Goal: Task Accomplishment & Management: Manage account settings

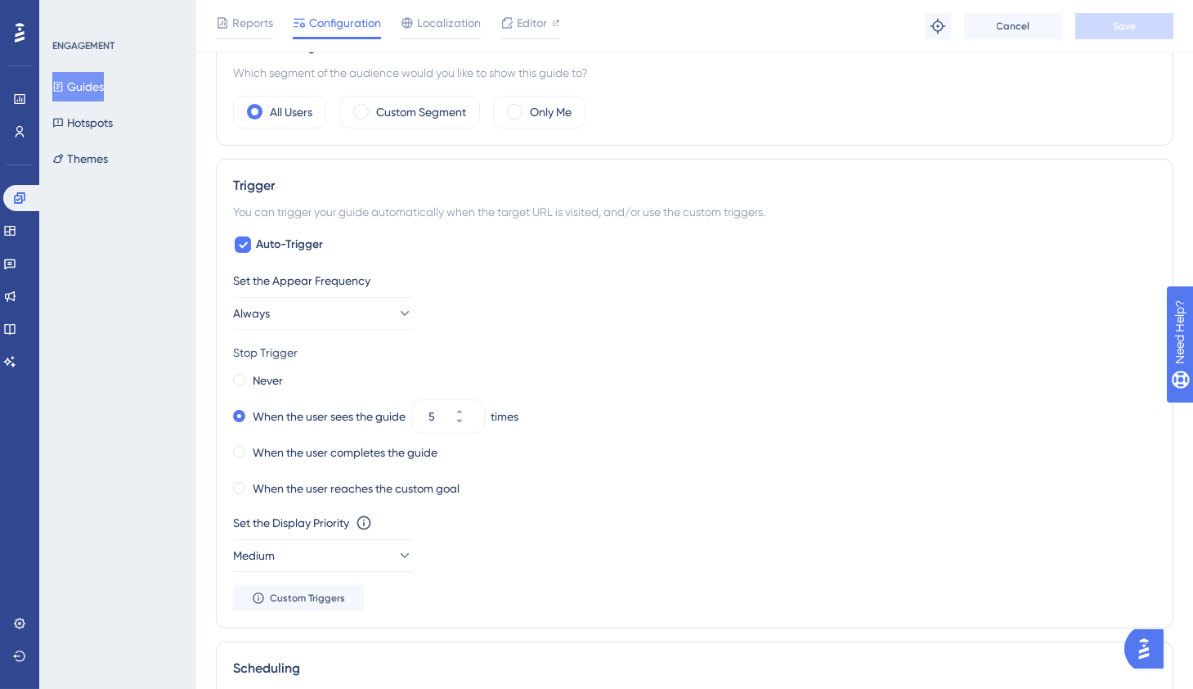
scroll to position [397, 0]
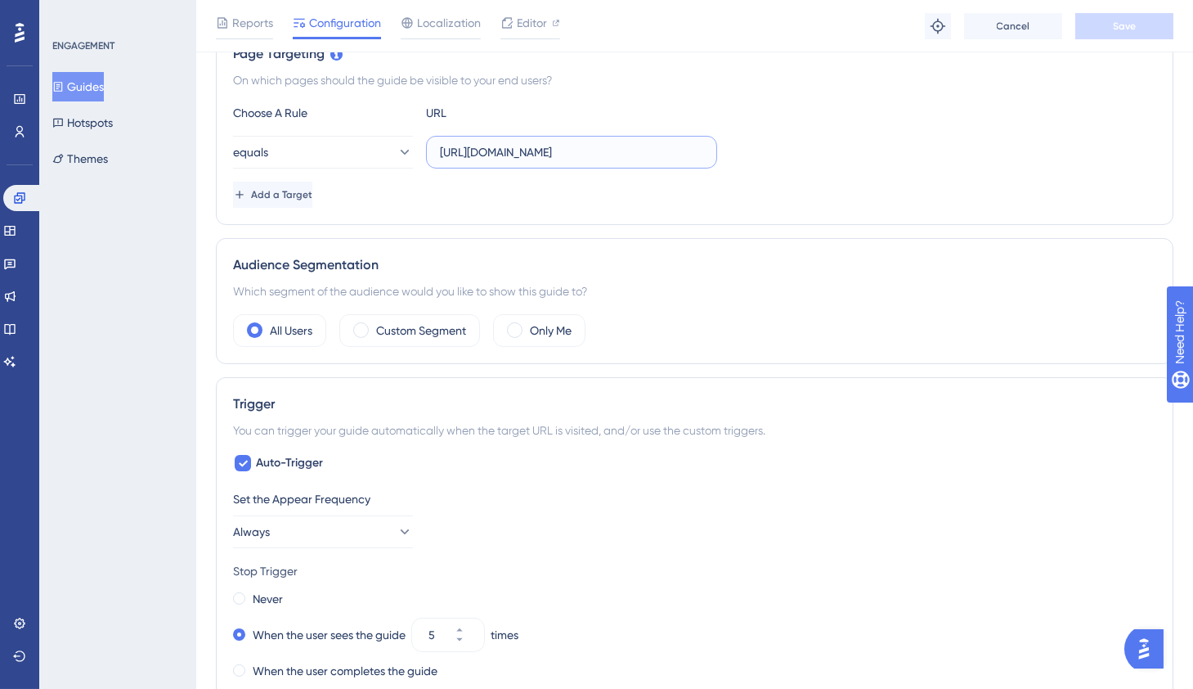
click at [617, 146] on input "[URL][DOMAIN_NAME]" at bounding box center [571, 152] width 263 height 18
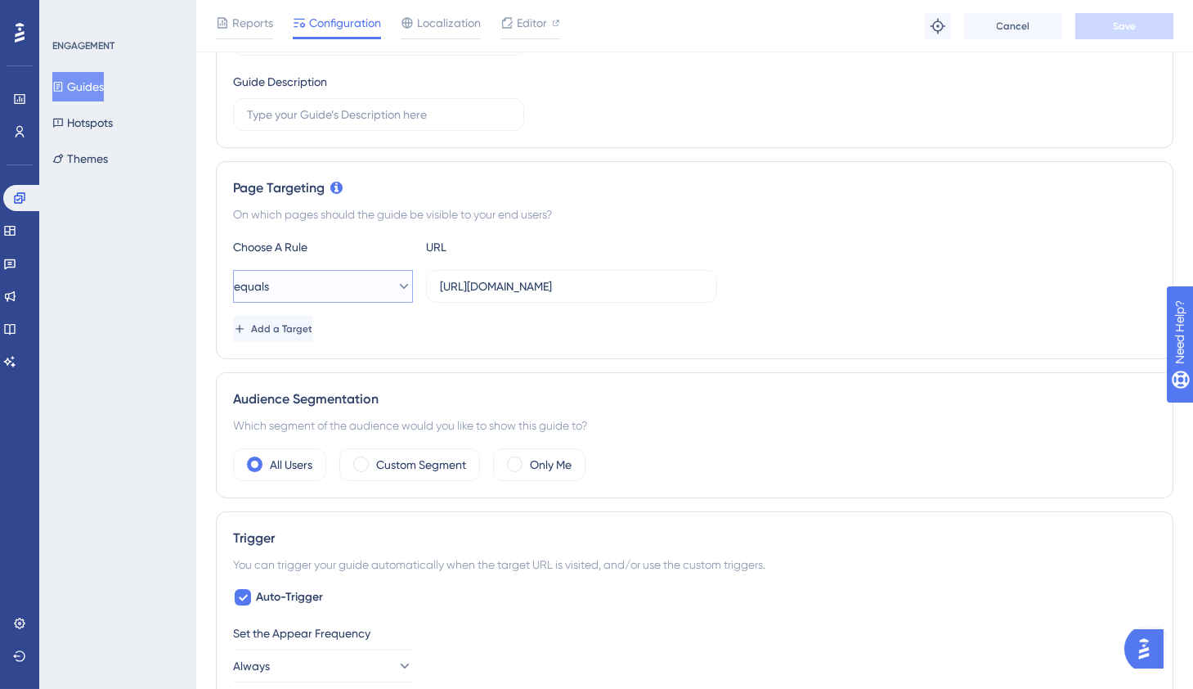
click at [396, 286] on icon at bounding box center [404, 286] width 16 height 16
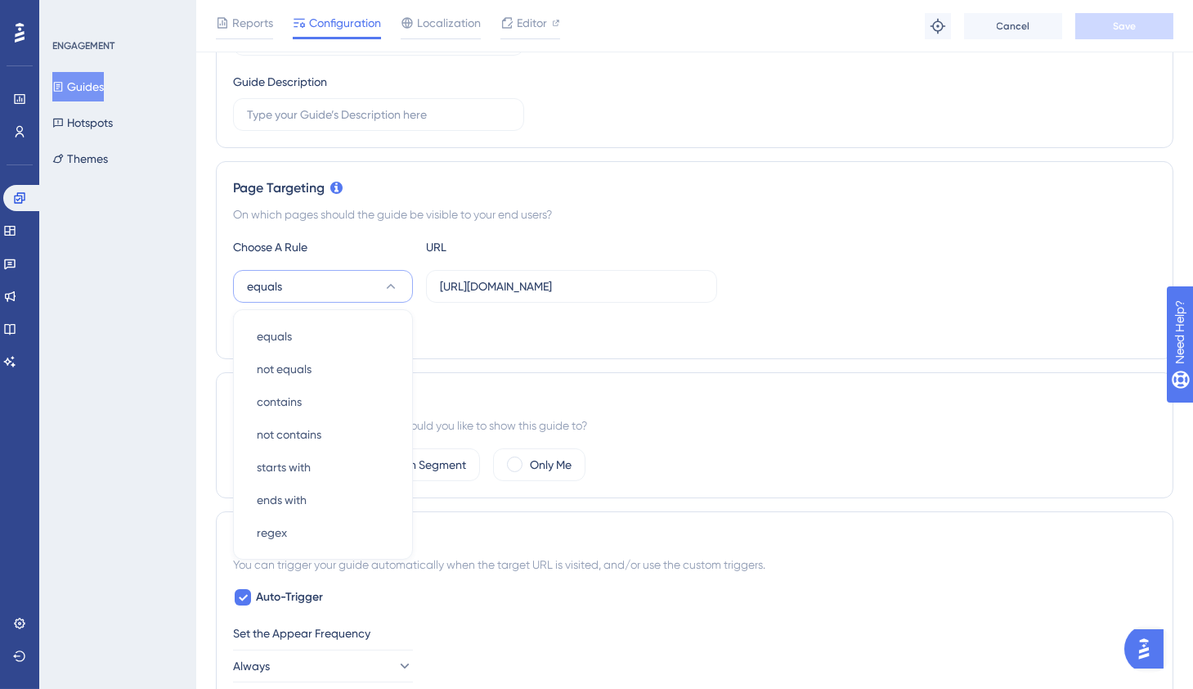
scroll to position [352, 0]
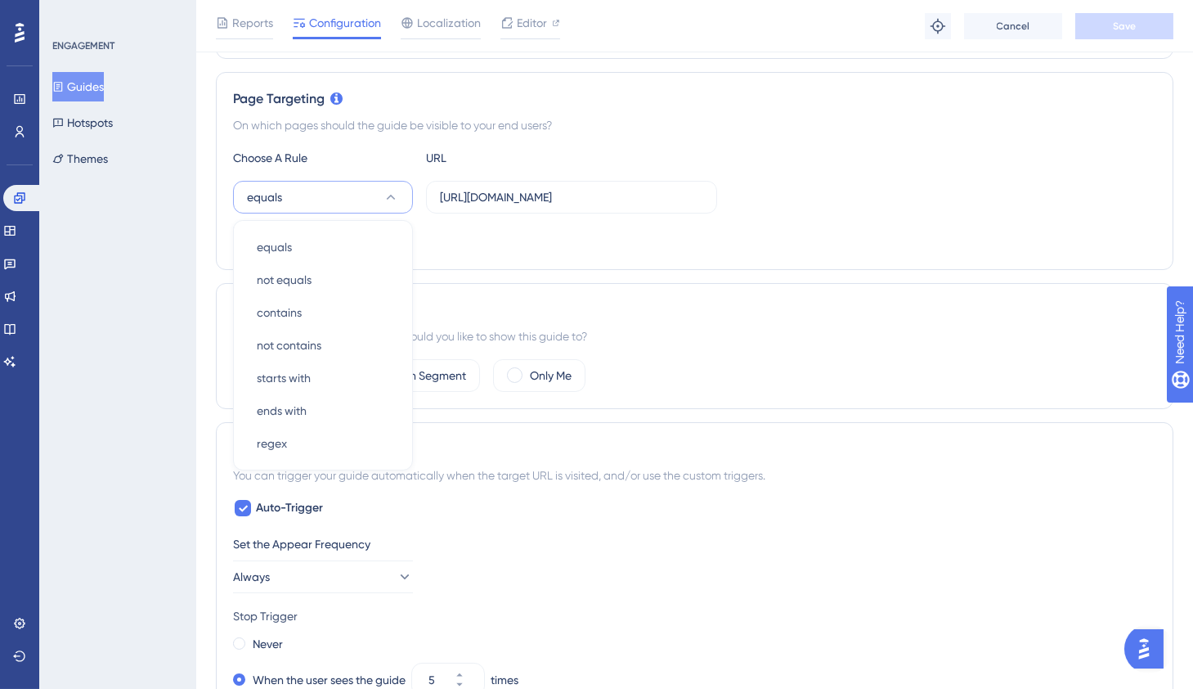
click at [532, 240] on div "Add a Target" at bounding box center [694, 240] width 923 height 26
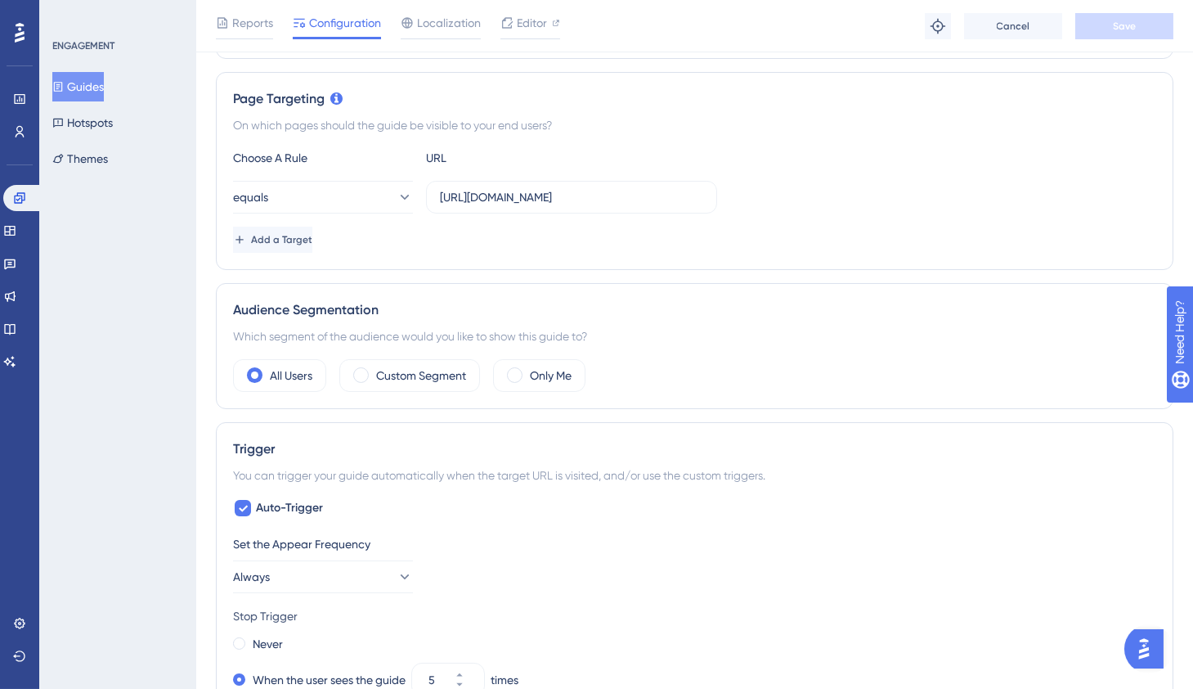
click at [769, 133] on div "Page Targeting On which pages should the guide be visible to your end users? Ch…" at bounding box center [695, 171] width 958 height 198
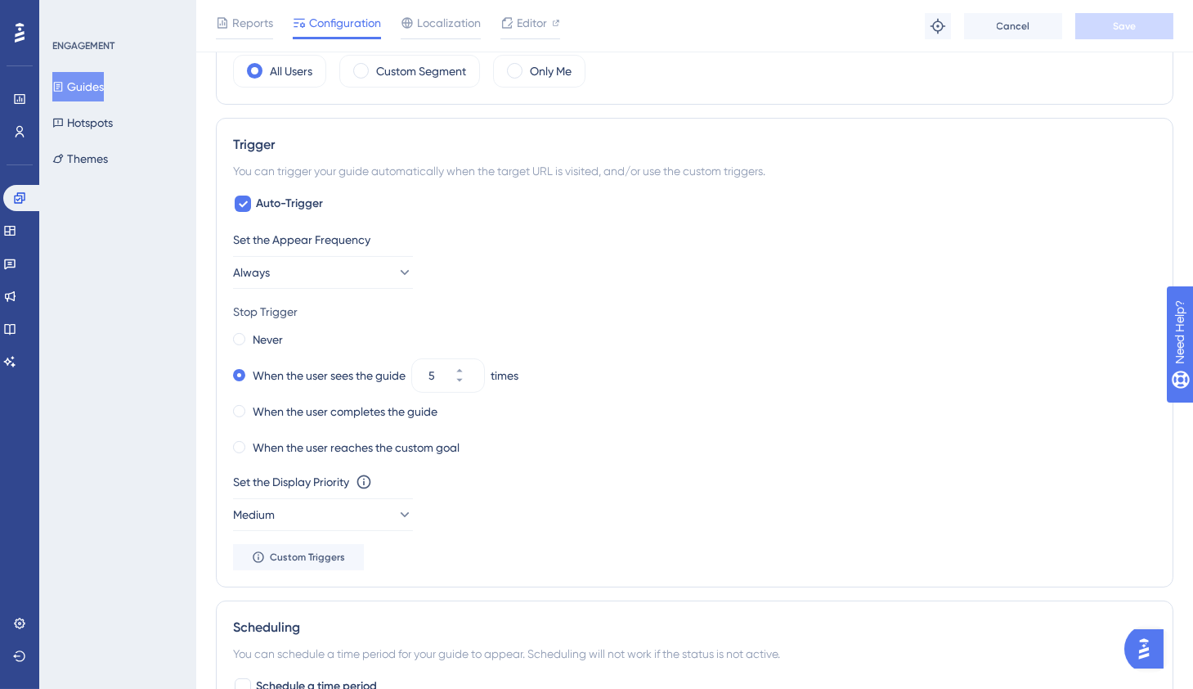
scroll to position [658, 0]
click at [246, 199] on icon at bounding box center [243, 202] width 9 height 7
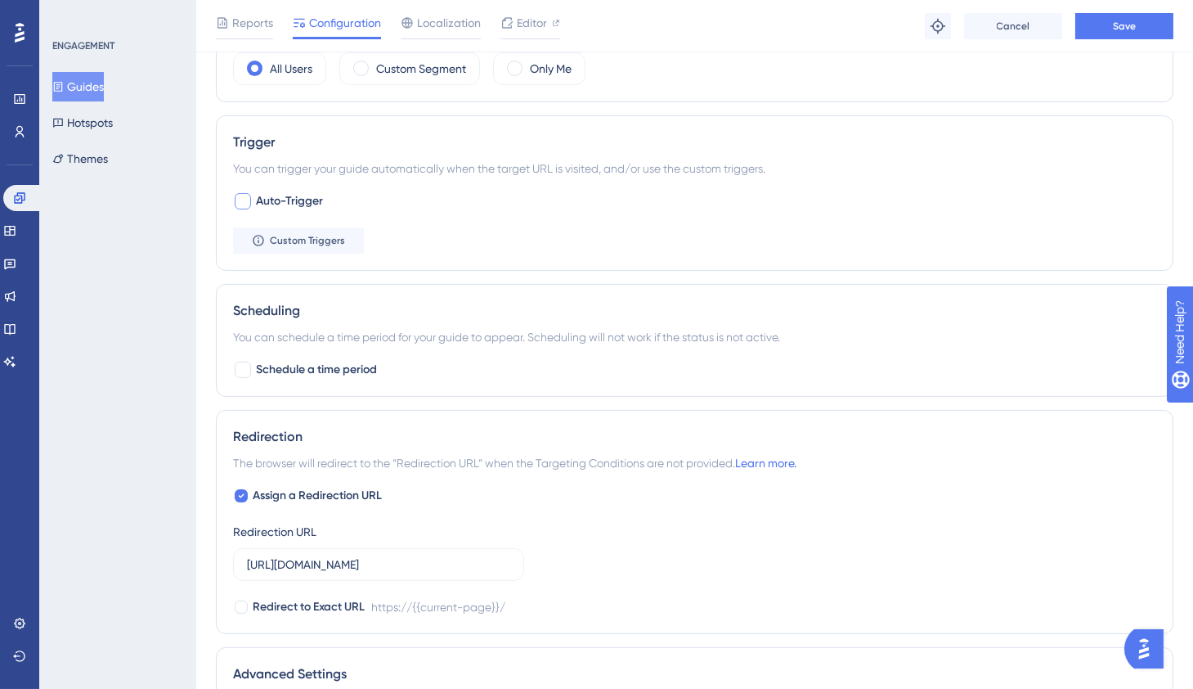
click at [246, 198] on div at bounding box center [243, 201] width 16 height 16
checkbox input "true"
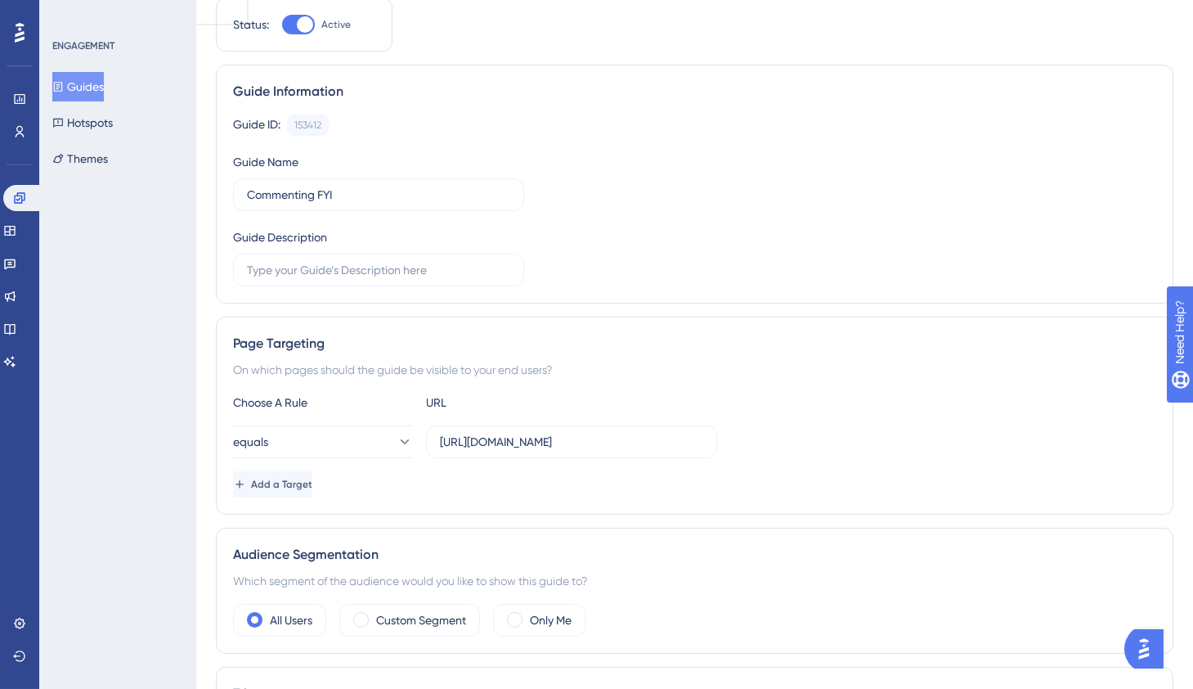
scroll to position [0, 0]
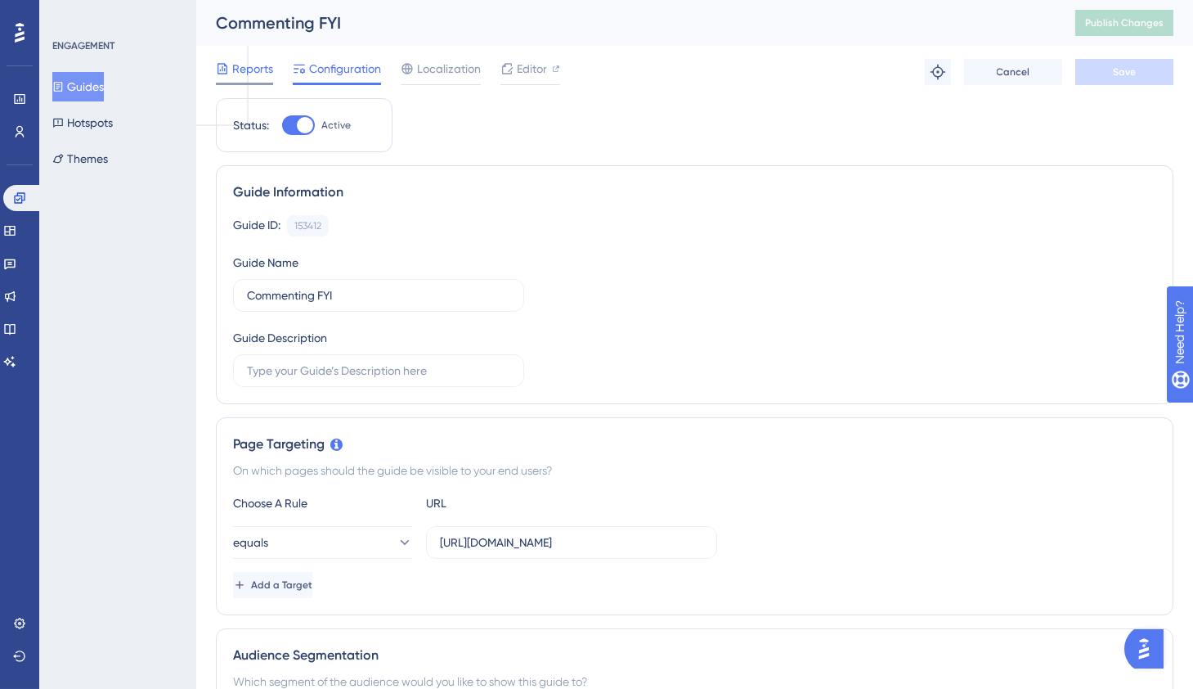
click at [245, 59] on span "Reports" at bounding box center [252, 69] width 41 height 20
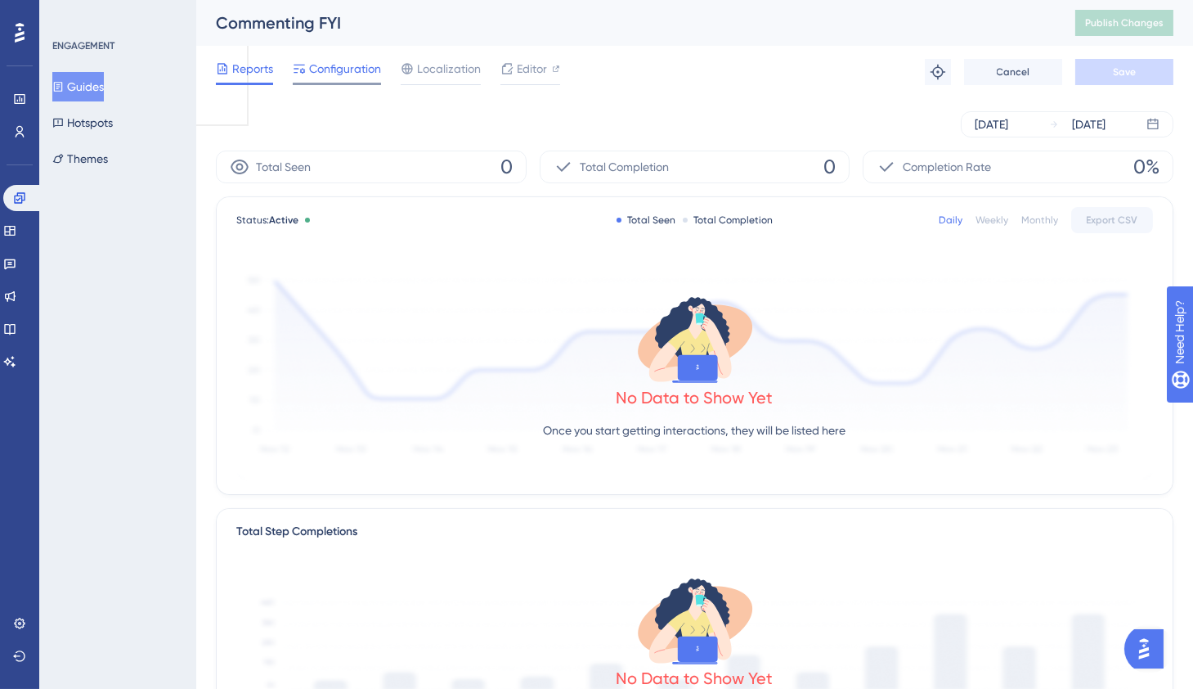
click at [354, 70] on span "Configuration" at bounding box center [345, 69] width 72 height 20
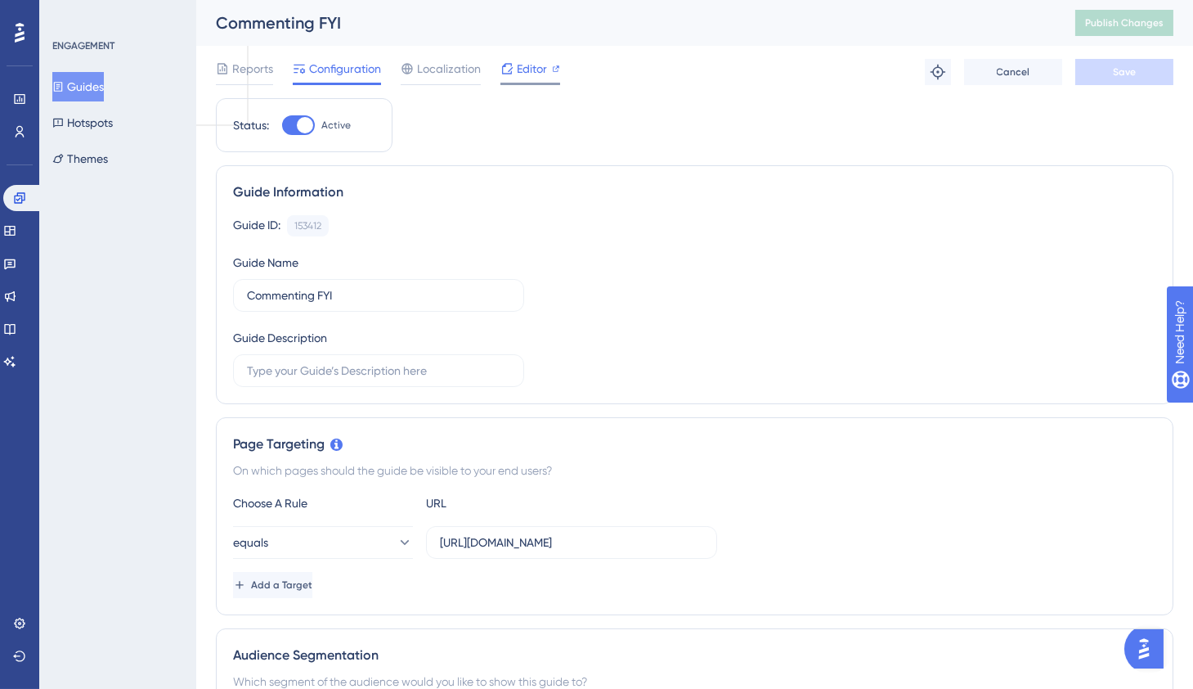
click at [523, 77] on span "Editor" at bounding box center [532, 69] width 30 height 20
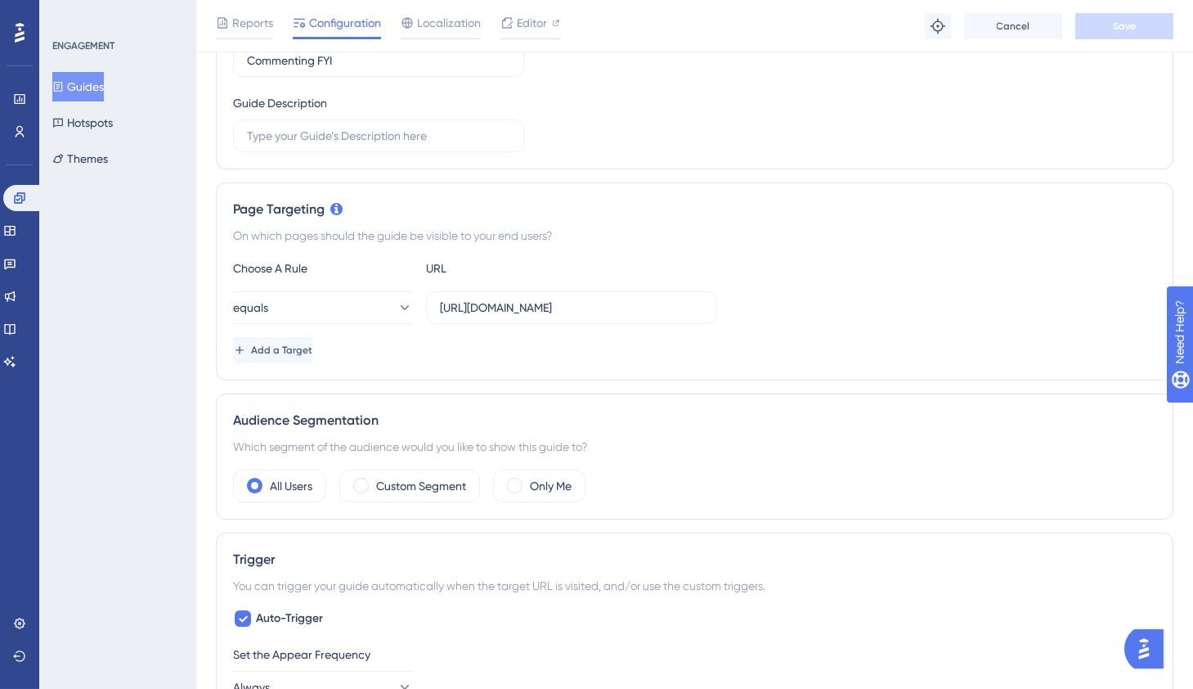
scroll to position [384, 0]
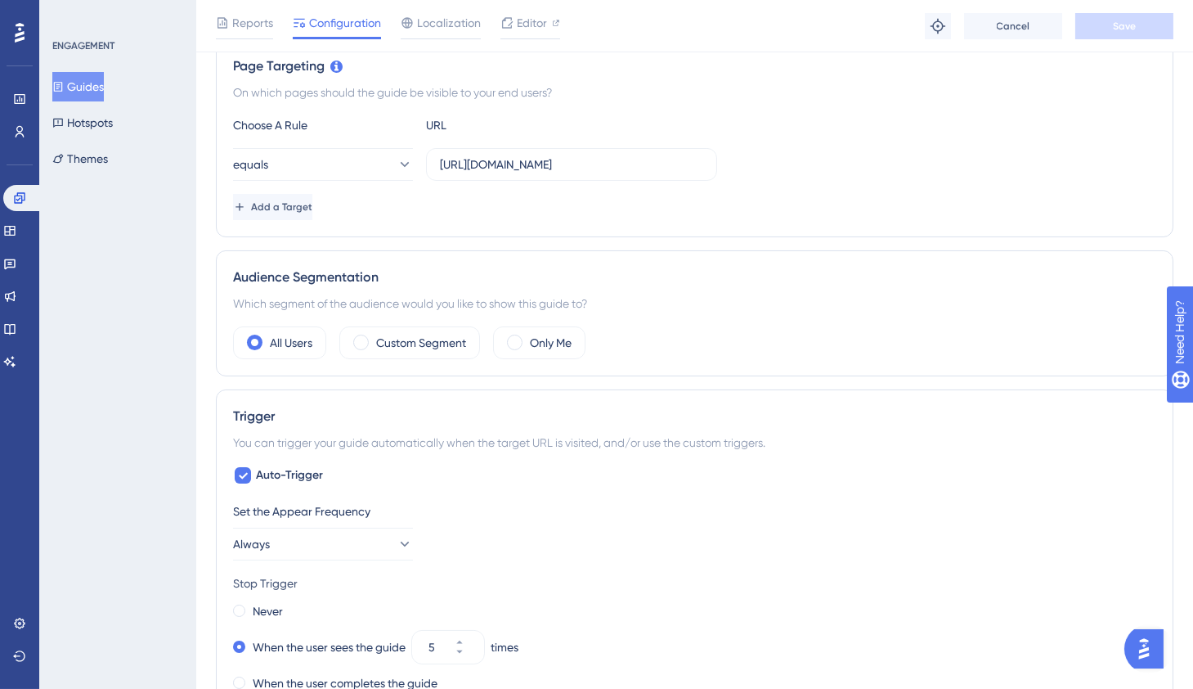
click at [98, 81] on button "Guides" at bounding box center [78, 86] width 52 height 29
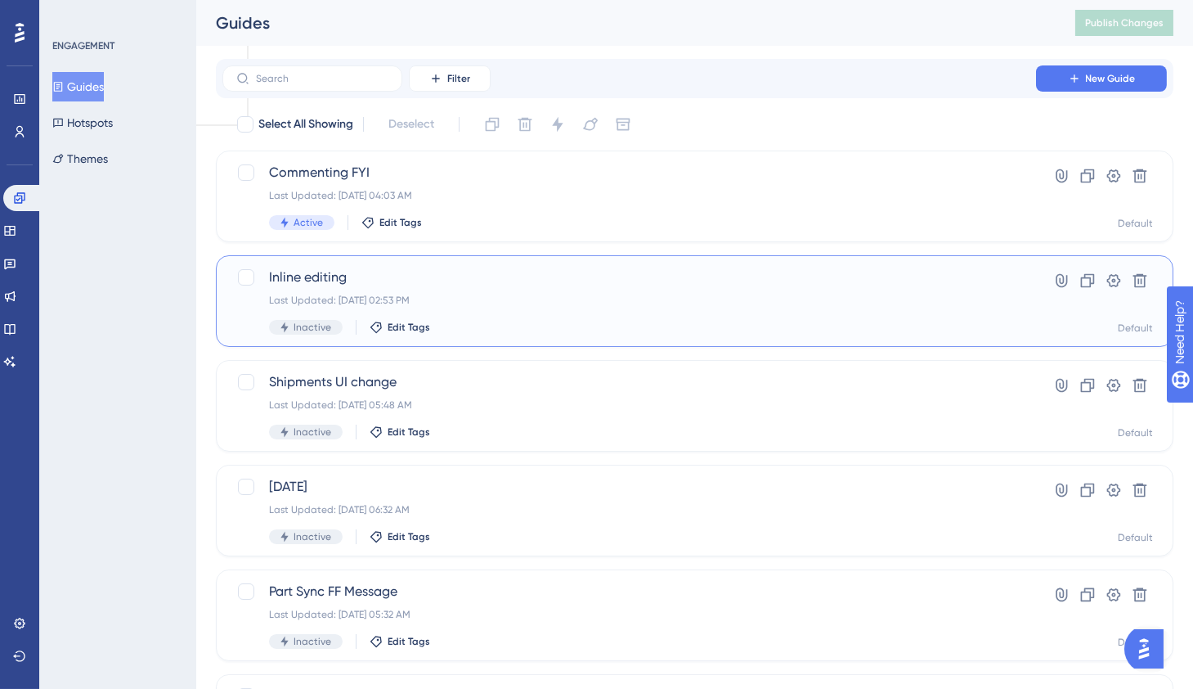
click at [511, 308] on div "Inline editing Last Updated: [DATE] 02:53 PM Inactive Edit Tags" at bounding box center [629, 300] width 721 height 67
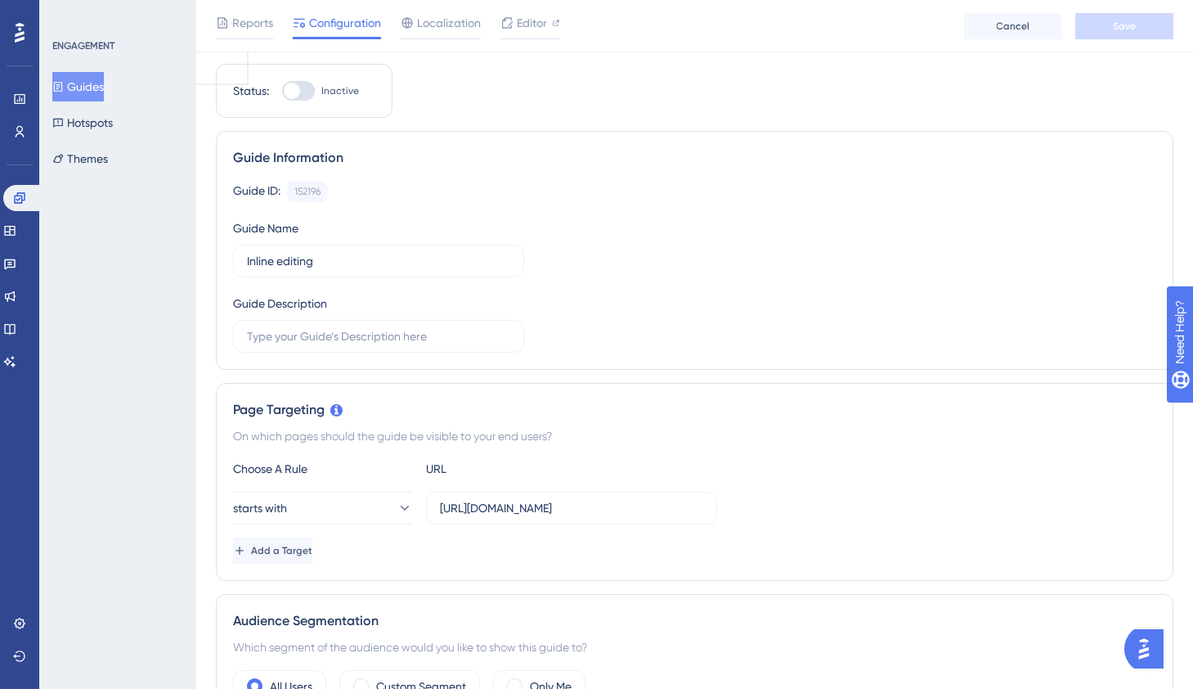
scroll to position [57, 0]
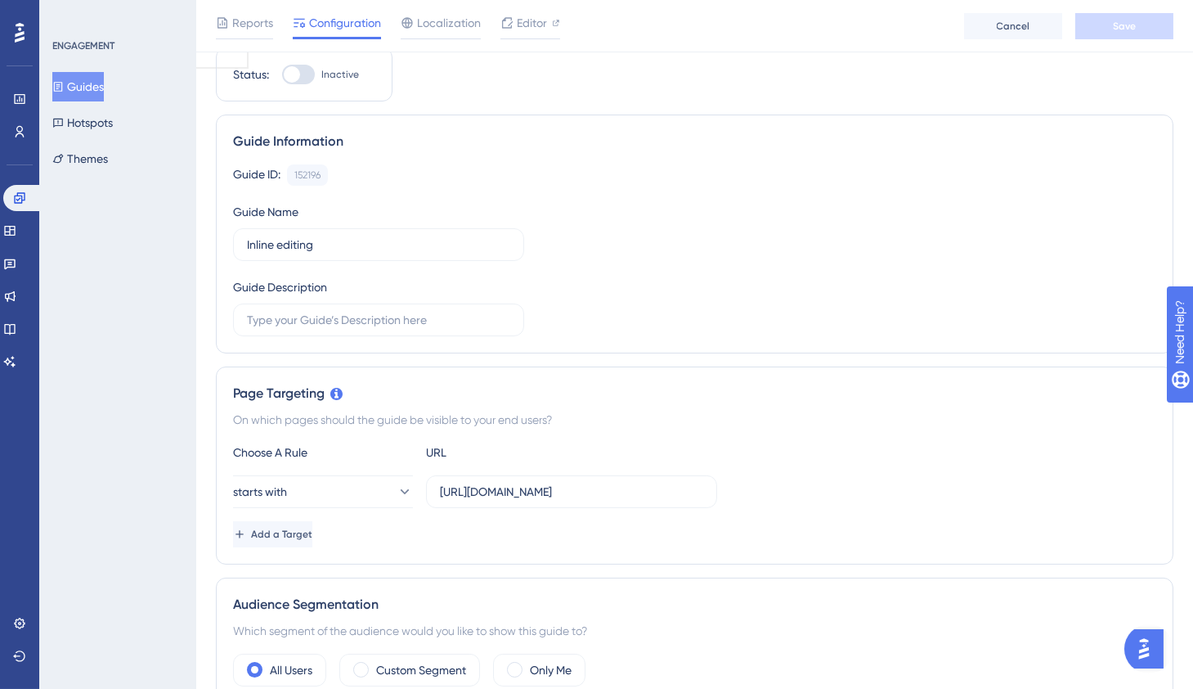
click at [101, 89] on button "Guides" at bounding box center [78, 86] width 52 height 29
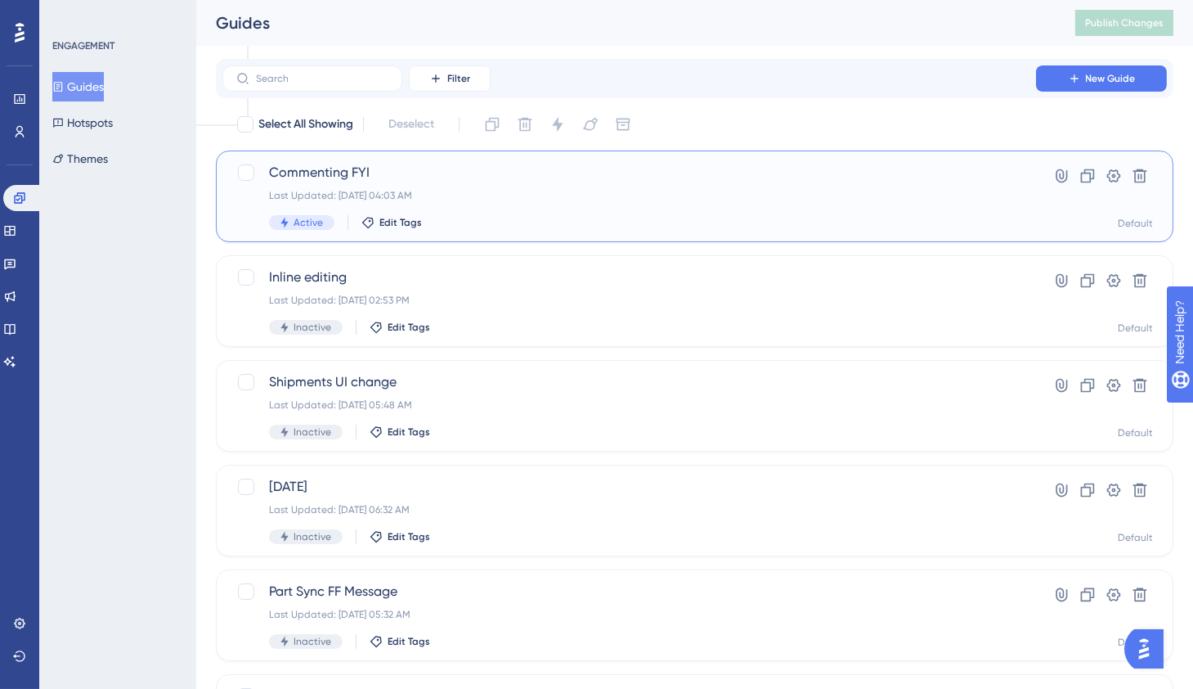
click at [447, 193] on div "Last Updated: [DATE] 04:03 AM" at bounding box center [629, 195] width 721 height 13
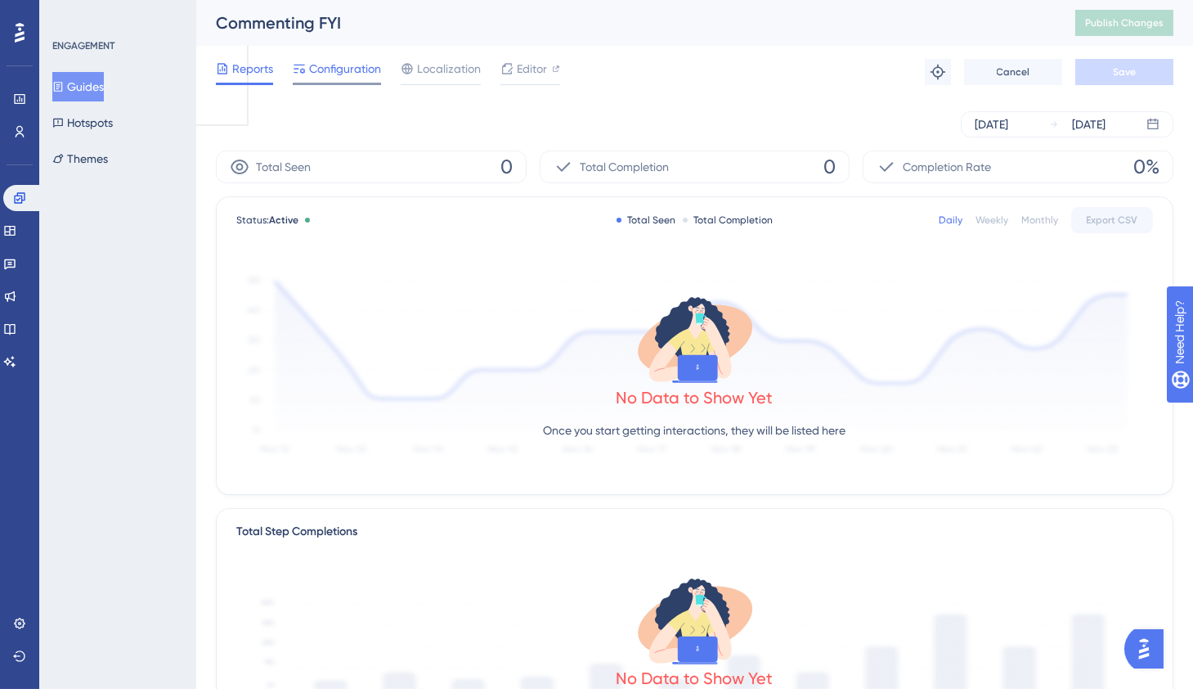
click at [361, 70] on span "Configuration" at bounding box center [345, 69] width 72 height 20
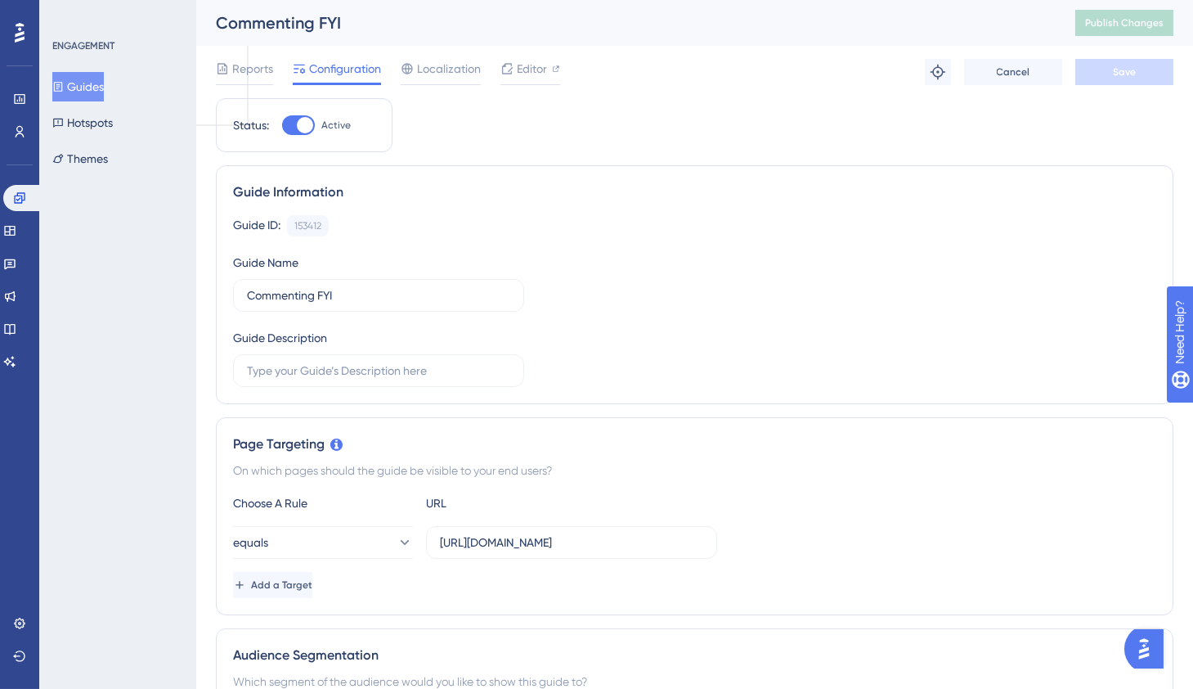
scroll to position [159, 0]
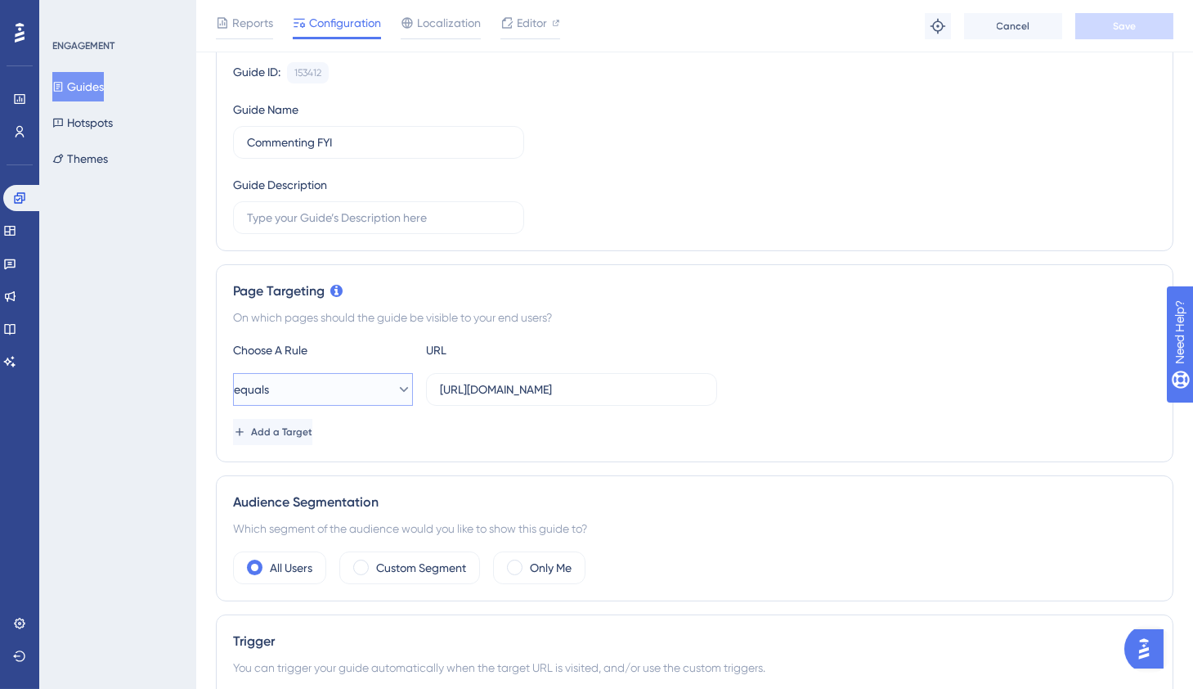
click at [388, 397] on button "equals" at bounding box center [323, 389] width 180 height 33
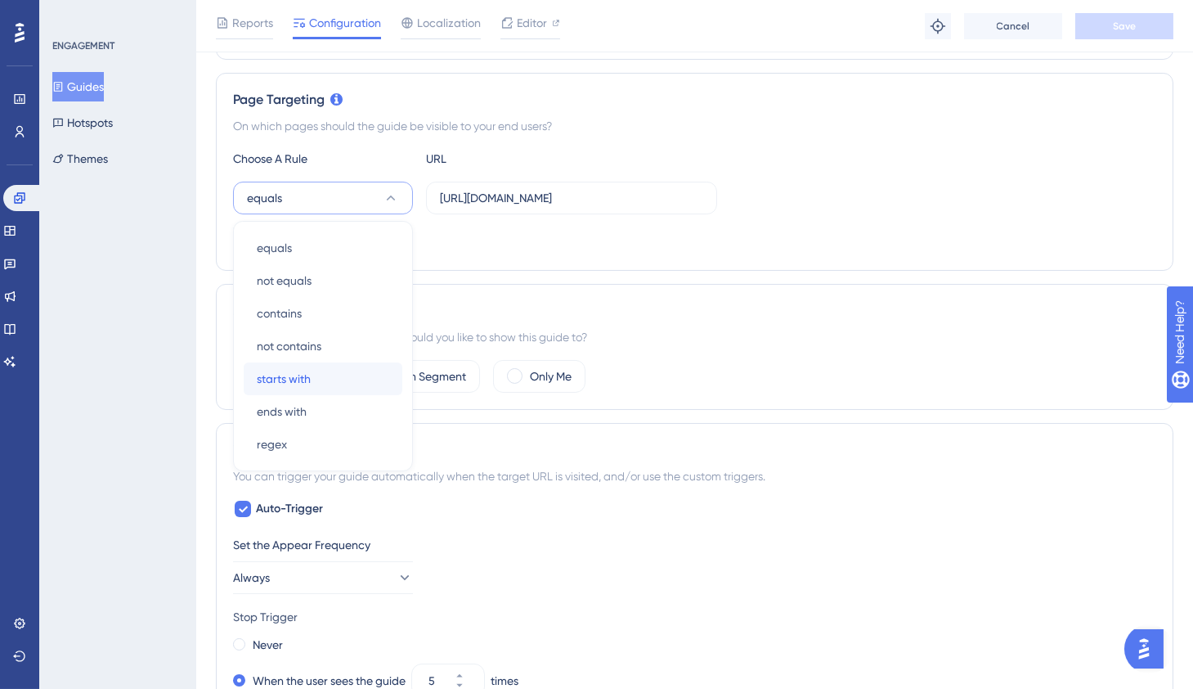
click at [376, 376] on div "starts with starts with" at bounding box center [323, 378] width 132 height 33
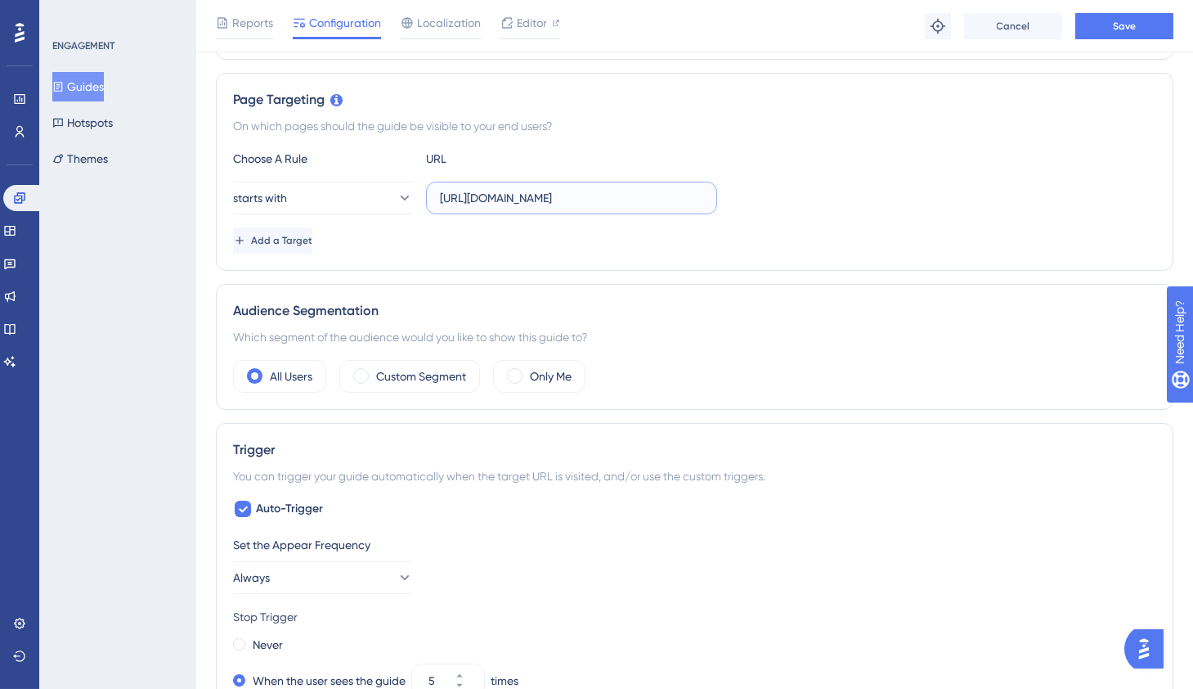
click at [613, 203] on input "[URL][DOMAIN_NAME]" at bounding box center [571, 198] width 263 height 18
type input "[URL][DOMAIN_NAME]"
click at [689, 245] on div "Add a Target" at bounding box center [694, 240] width 923 height 26
click at [1138, 27] on button "Save" at bounding box center [1124, 26] width 98 height 26
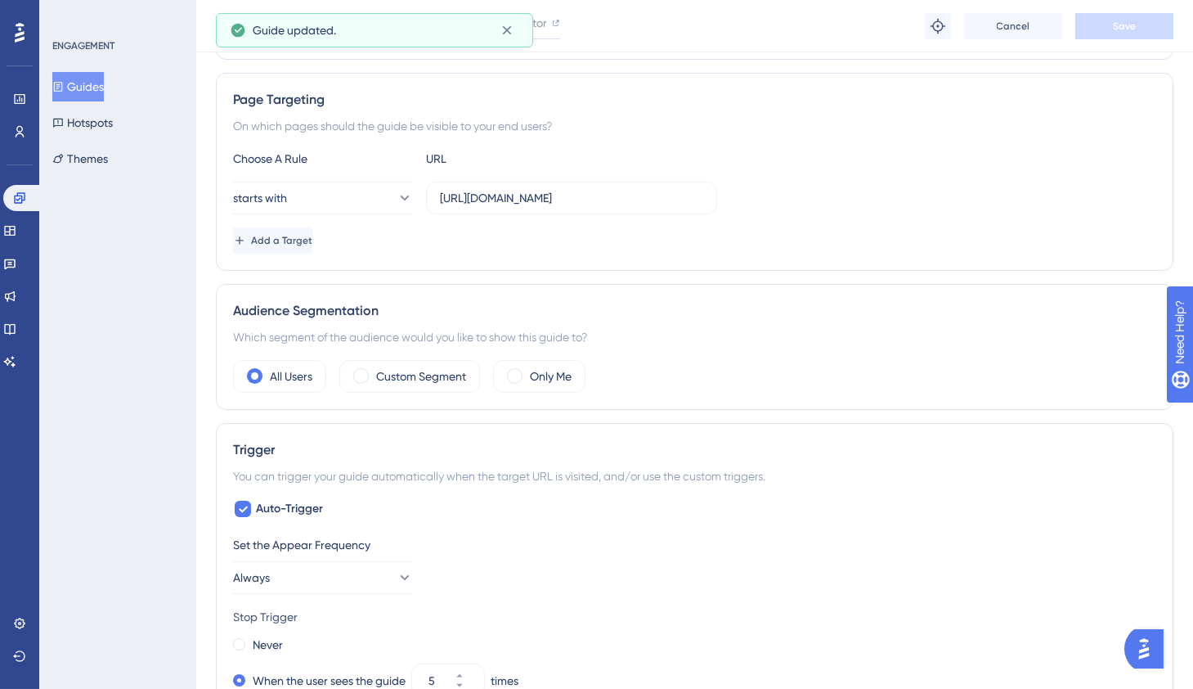
scroll to position [0, 0]
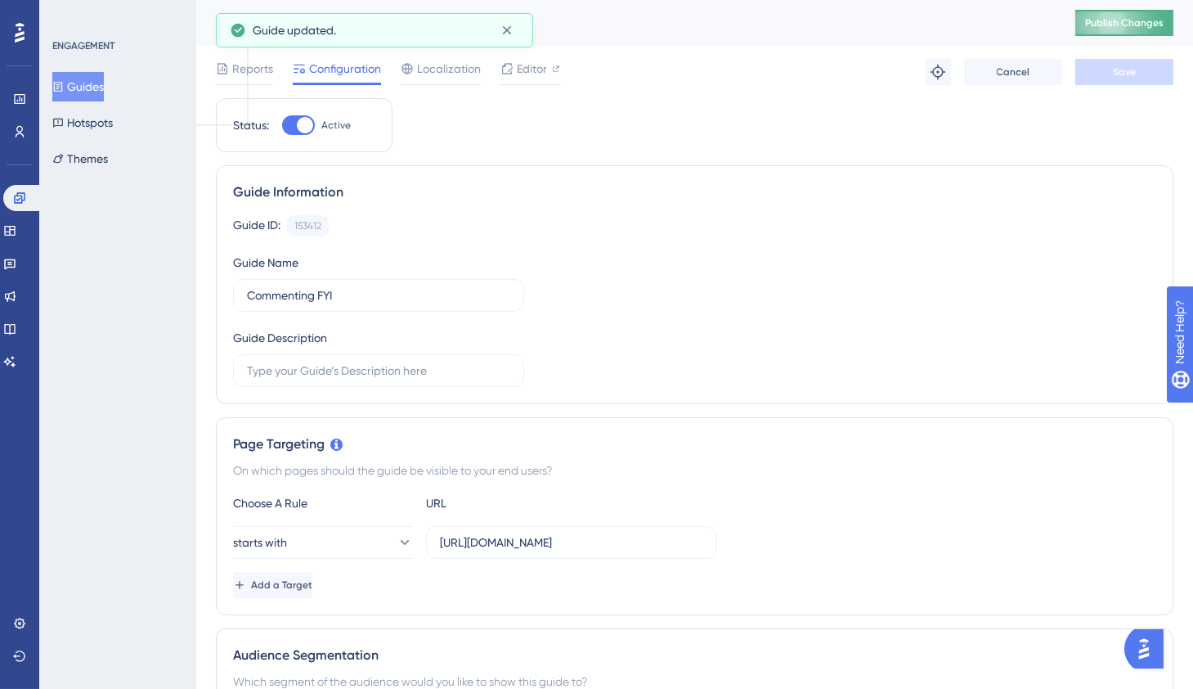
click at [1134, 20] on span "Publish Changes" at bounding box center [1124, 22] width 79 height 13
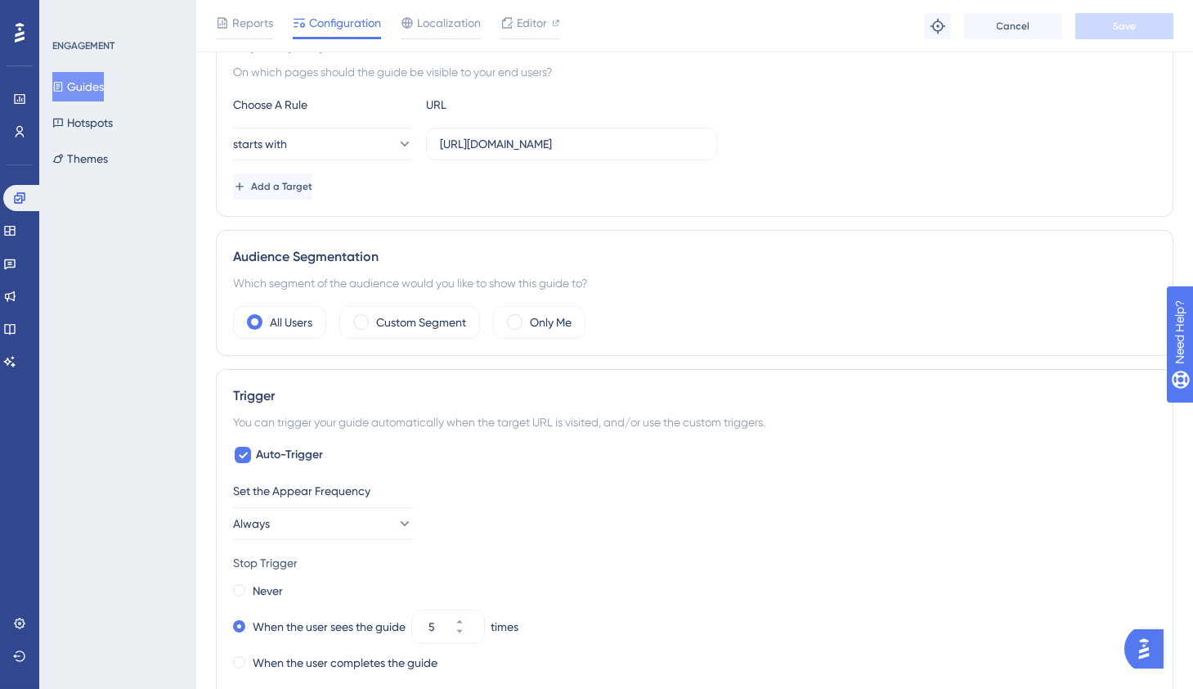
scroll to position [407, 0]
click at [1143, 647] on img "Open AI Assistant Launcher" at bounding box center [1143, 647] width 29 height 29
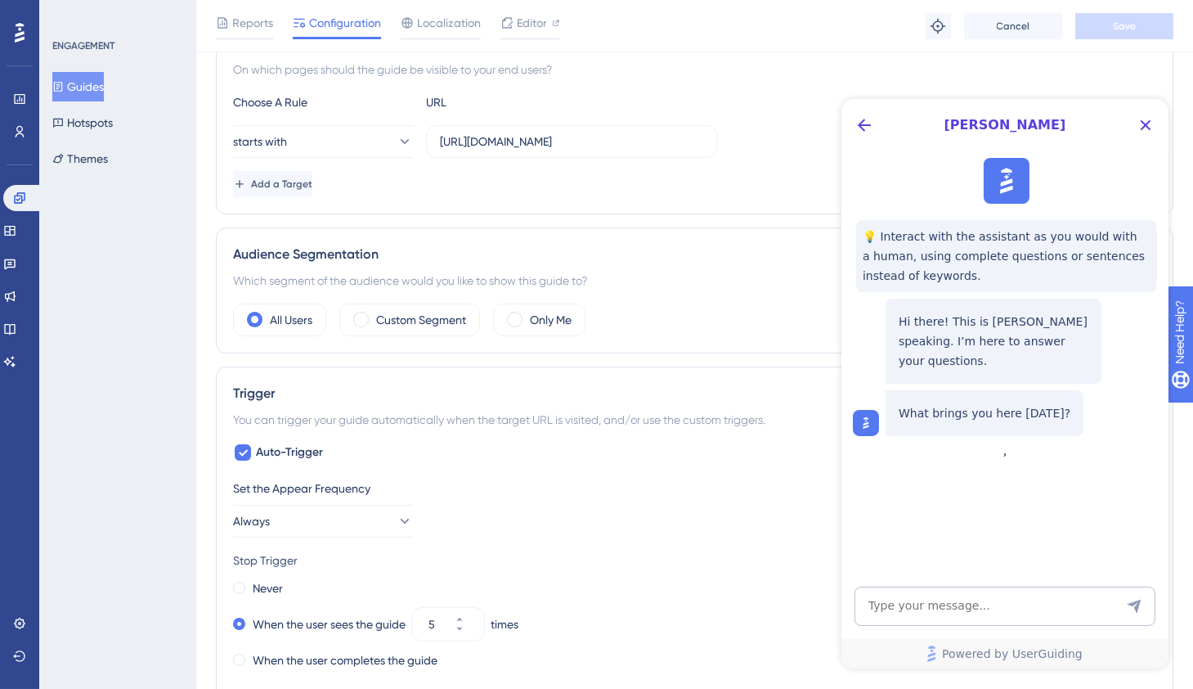
scroll to position [0, 0]
click at [1146, 126] on icon "Close Button" at bounding box center [1145, 125] width 11 height 11
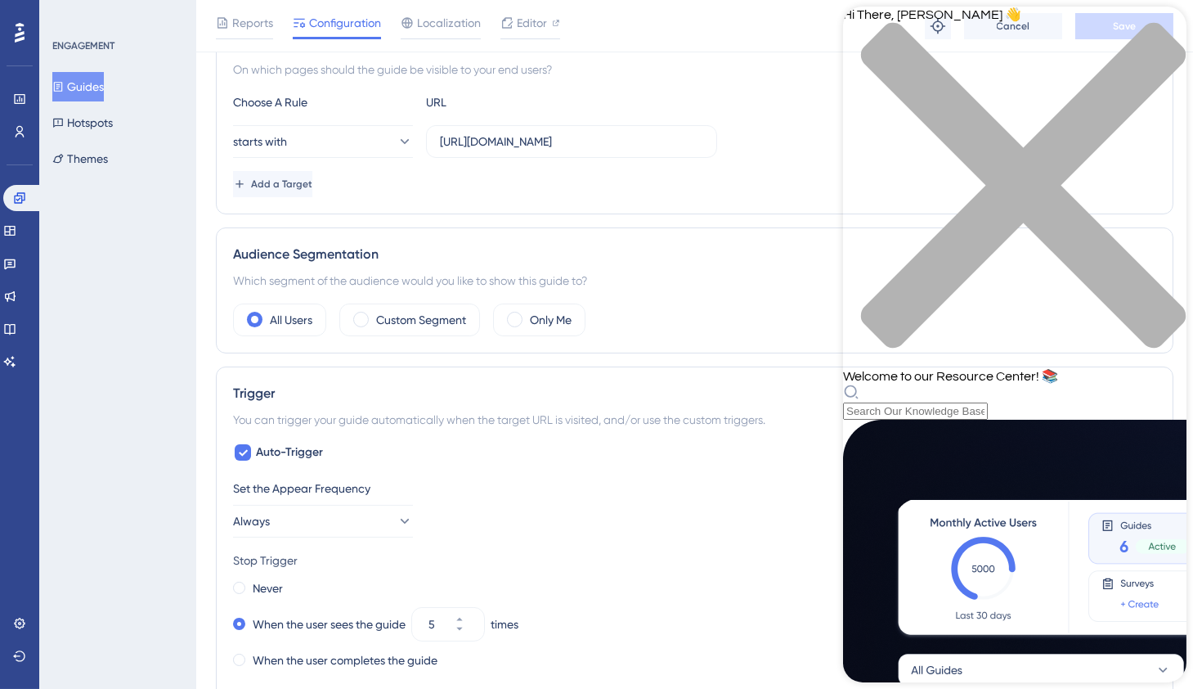
click at [718, 74] on div "On which pages should the guide be visible to your end users?" at bounding box center [694, 70] width 923 height 20
